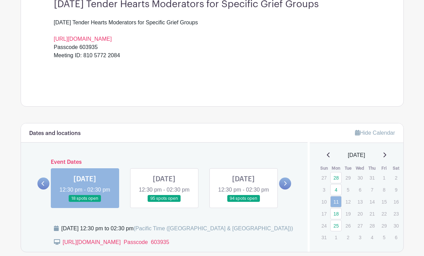
scroll to position [214, 0]
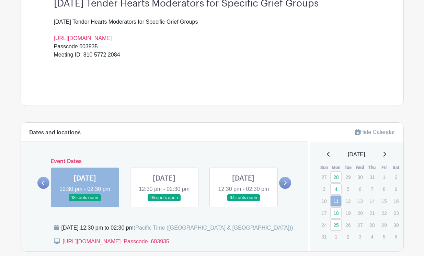
click at [164, 202] on link at bounding box center [164, 202] width 0 height 0
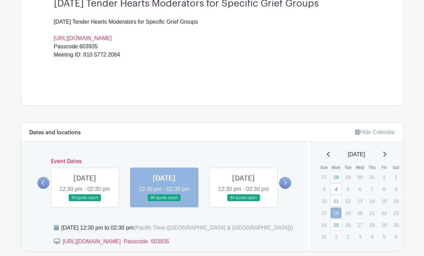
click at [164, 202] on link at bounding box center [164, 202] width 0 height 0
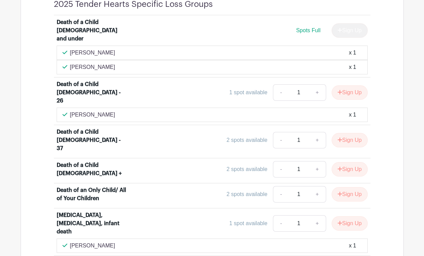
scroll to position [1312, 0]
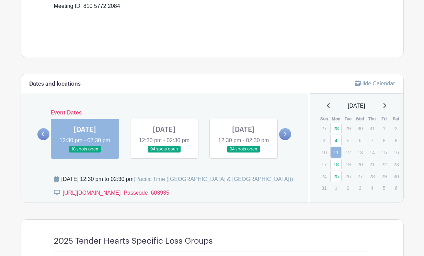
scroll to position [270, 0]
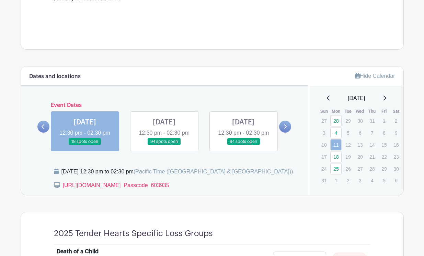
click at [164, 146] on link at bounding box center [164, 146] width 0 height 0
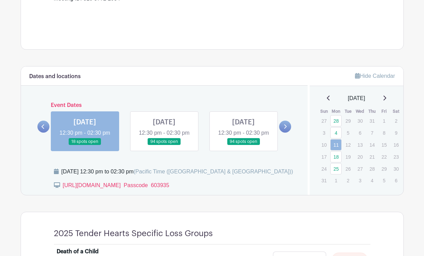
click at [164, 146] on link at bounding box center [164, 146] width 0 height 0
click at [243, 146] on link at bounding box center [243, 146] width 0 height 0
click at [293, 135] on div "Dates and locations Event Dates [DATE] 12:30 pm - 02:30 pm 61 spots open [DATE]…" at bounding box center [164, 131] width 287 height 129
click at [283, 129] on icon at bounding box center [284, 126] width 3 height 5
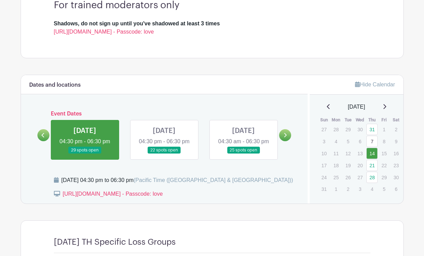
scroll to position [225, 0]
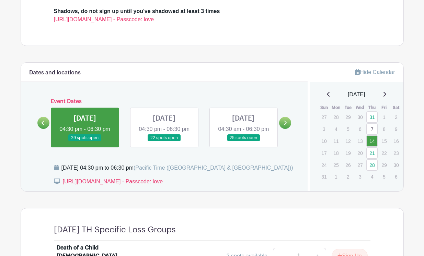
click at [164, 142] on link at bounding box center [164, 142] width 0 height 0
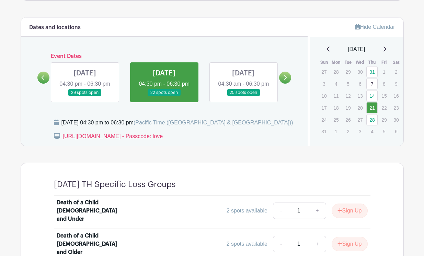
scroll to position [271, 0]
click at [85, 96] on link at bounding box center [85, 96] width 0 height 0
